Goal: Find specific page/section: Find specific page/section

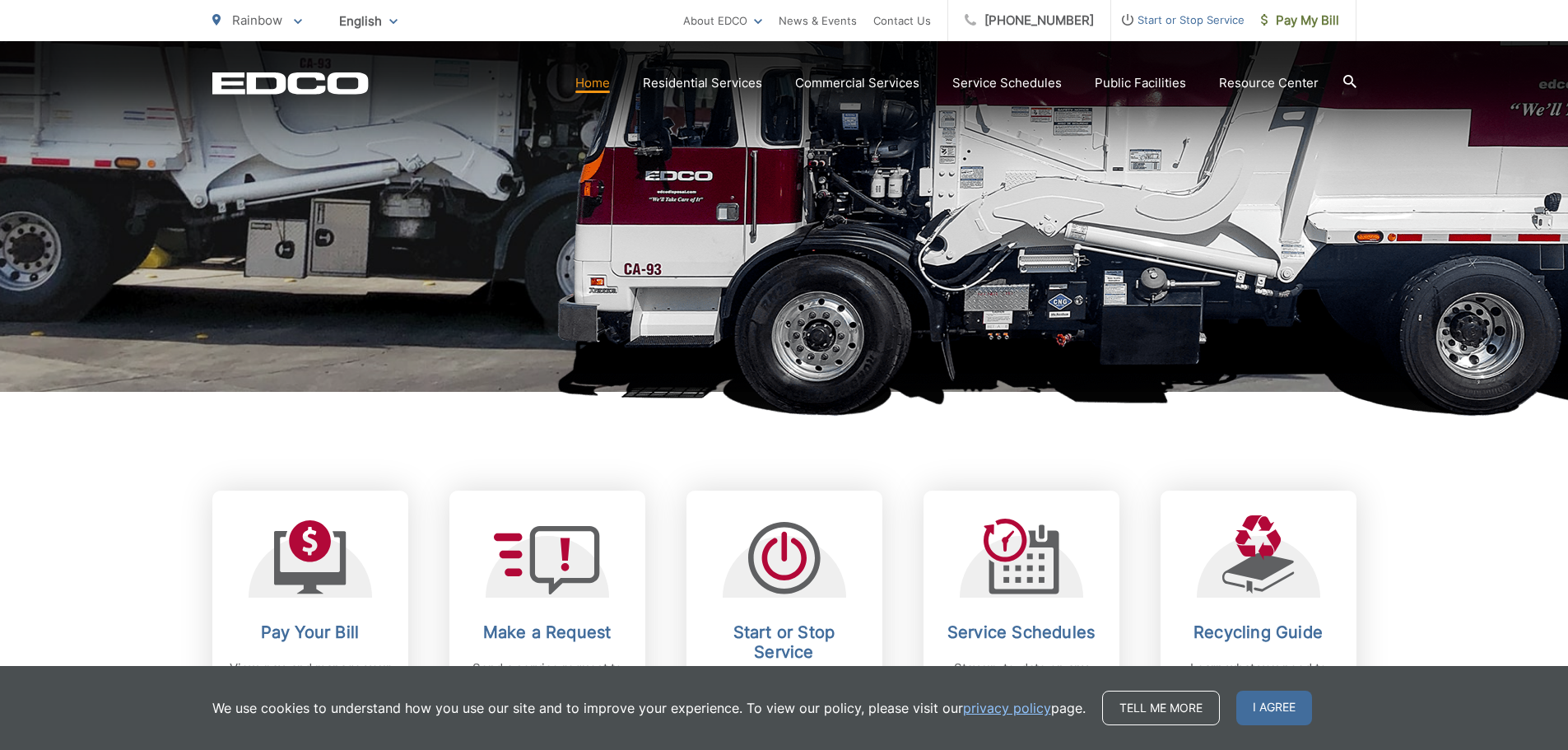
scroll to position [329, 0]
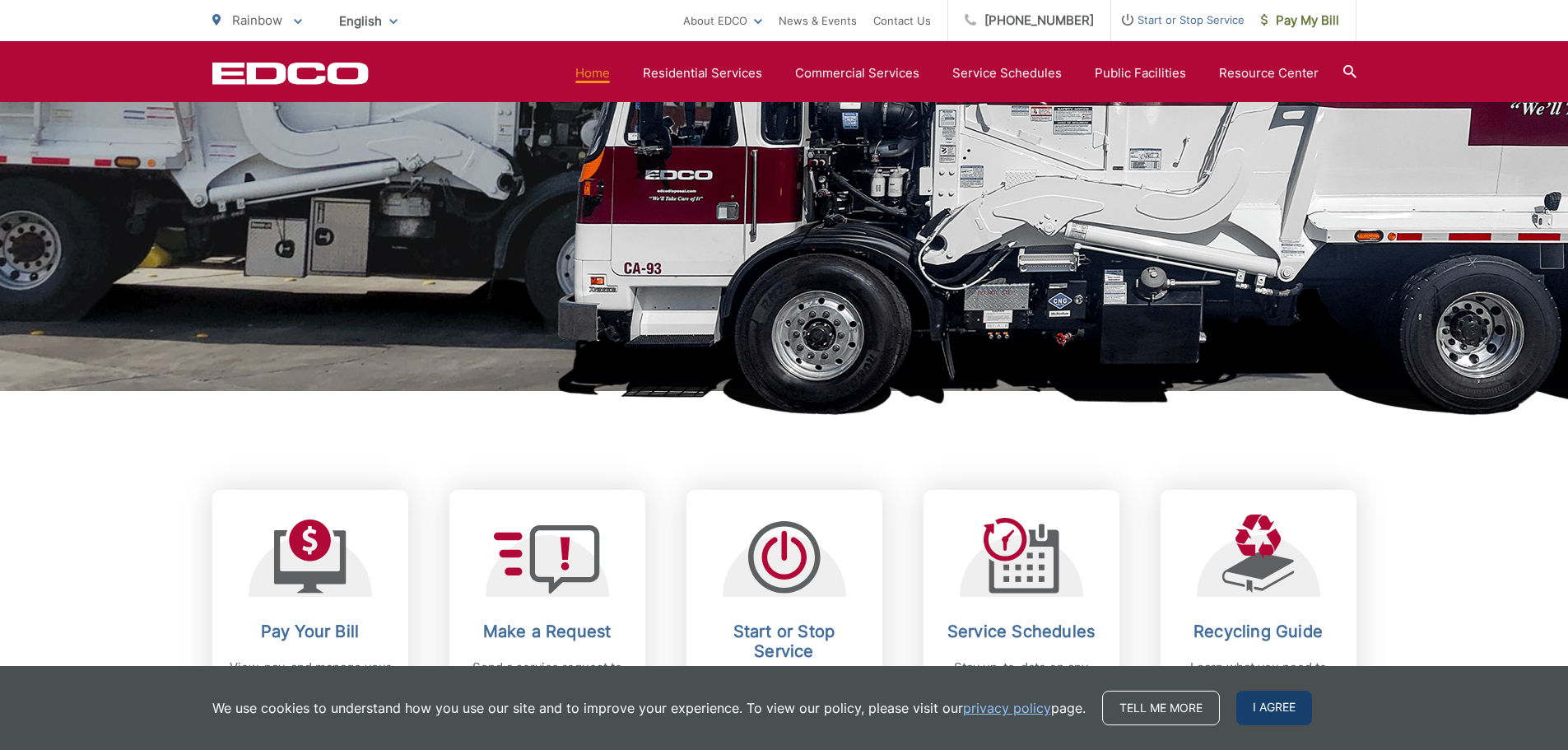
click at [1259, 699] on span "I agree" at bounding box center [1274, 708] width 76 height 34
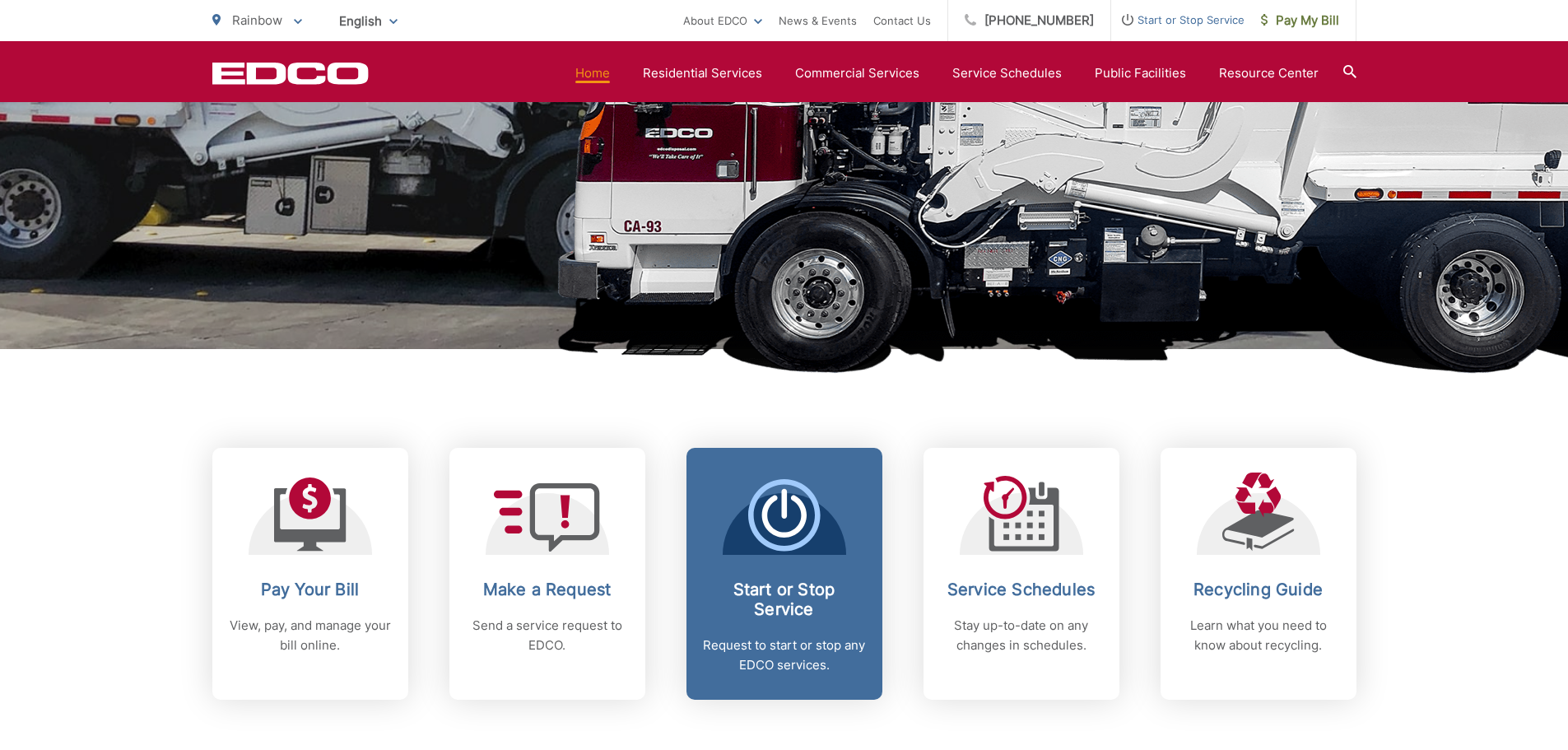
scroll to position [411, 0]
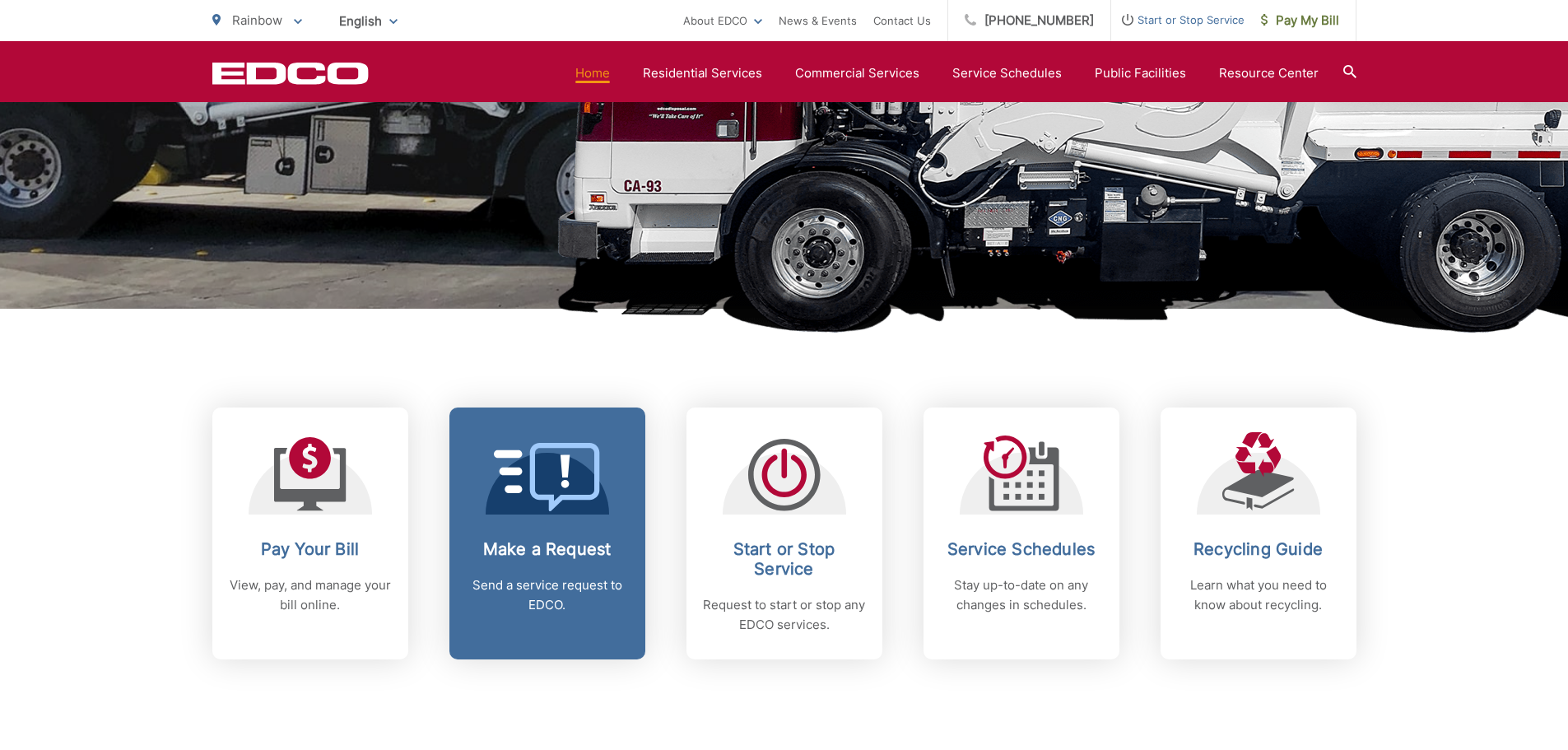
click at [552, 487] on icon at bounding box center [547, 477] width 107 height 68
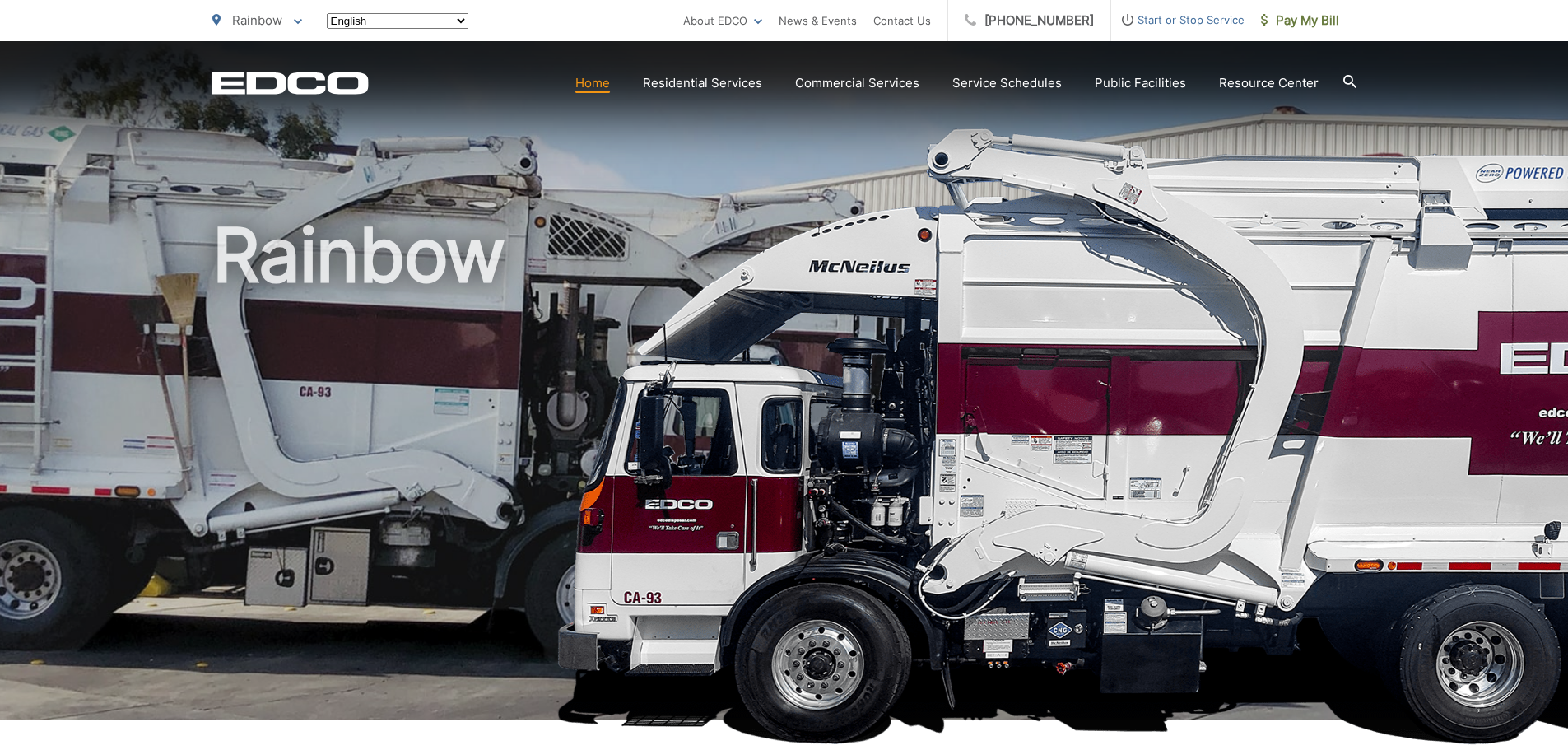
scroll to position [411, 0]
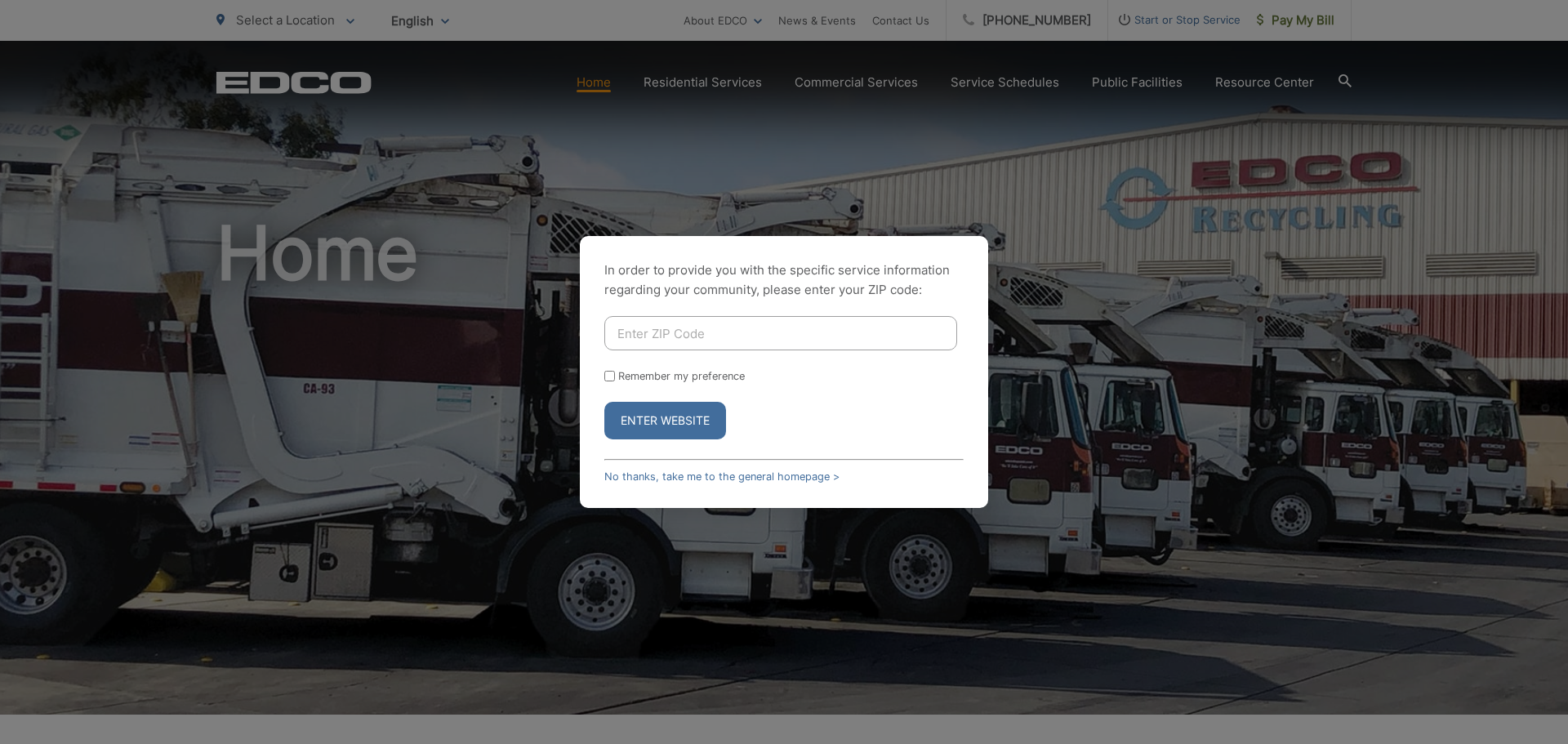
click at [717, 329] on input "Enter ZIP Code" at bounding box center [780, 332] width 352 height 34
type input "92649"
click at [604, 402] on button "Enter Website" at bounding box center [665, 420] width 122 height 38
